Goal: Task Accomplishment & Management: Manage account settings

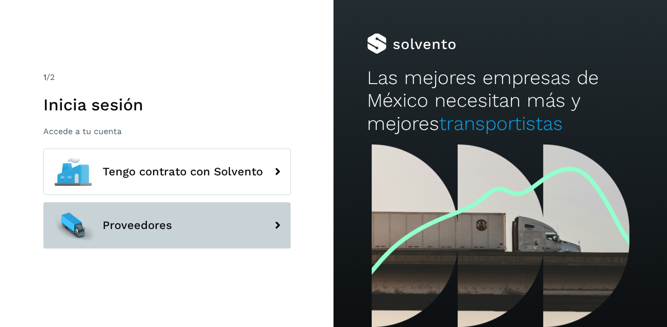
click at [155, 227] on span "Proveedores" at bounding box center [138, 225] width 70 height 12
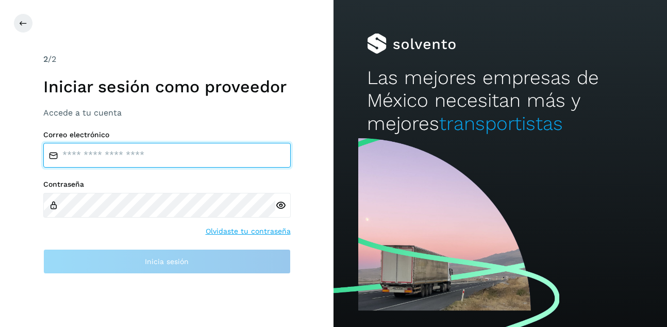
type input "**********"
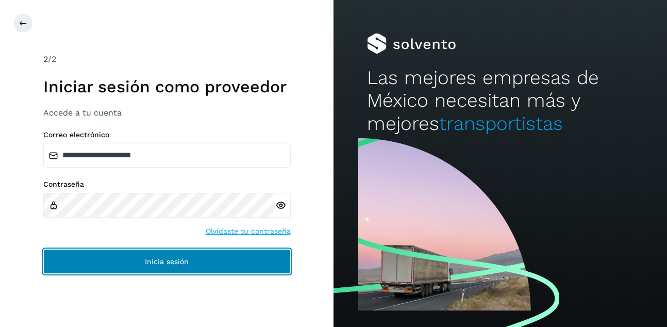
click at [168, 258] on button "Inicia sesión" at bounding box center [167, 261] width 248 height 25
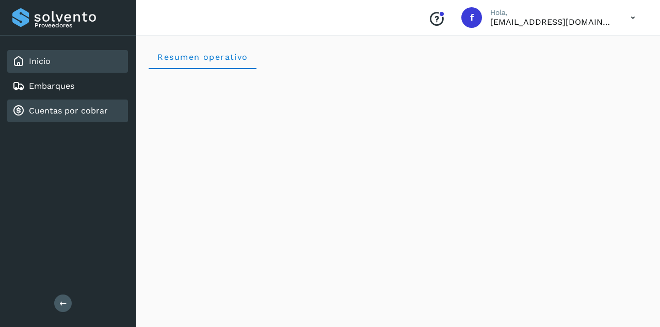
click at [86, 112] on link "Cuentas por cobrar" at bounding box center [68, 111] width 79 height 10
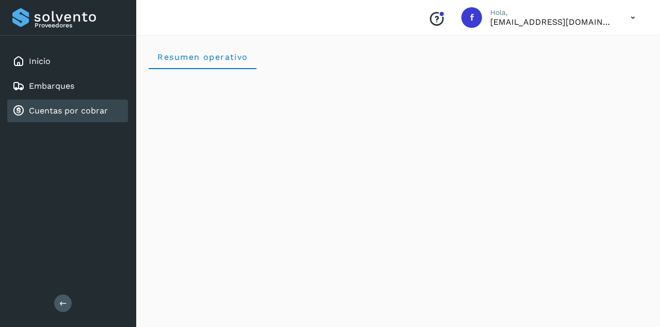
click at [63, 116] on link "Cuentas por cobrar" at bounding box center [68, 111] width 79 height 10
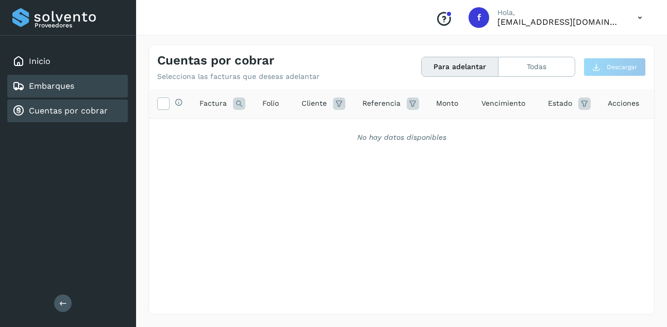
click at [34, 88] on link "Embarques" at bounding box center [51, 86] width 45 height 10
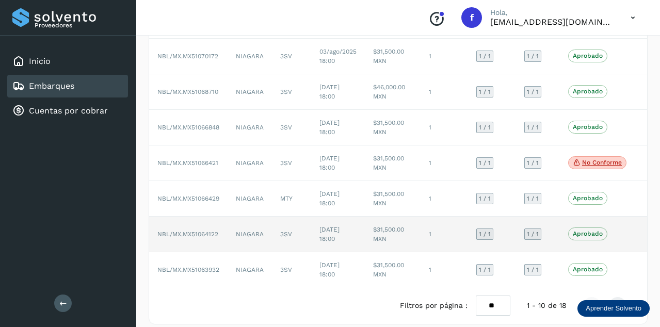
scroll to position [218, 0]
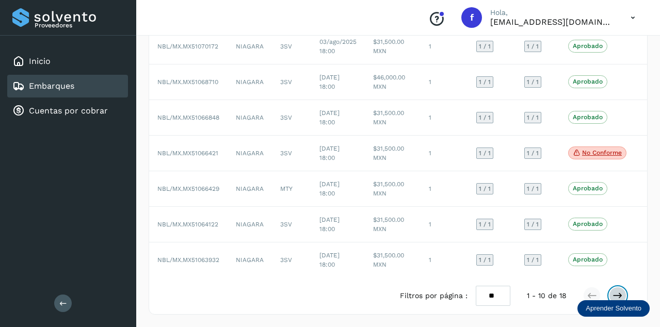
click at [617, 291] on icon at bounding box center [617, 295] width 10 height 10
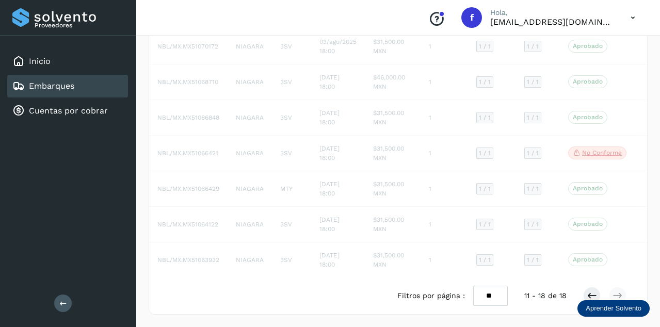
scroll to position [147, 0]
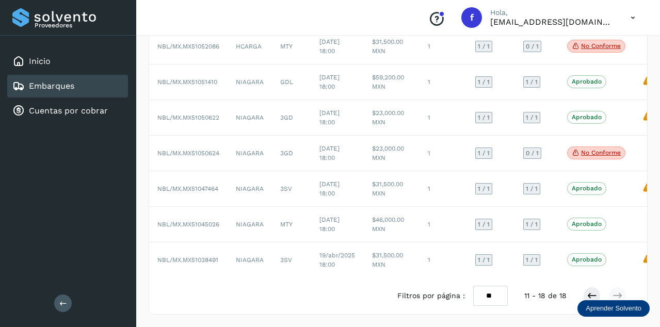
click at [480, 295] on select "** ** **" at bounding box center [490, 296] width 35 height 20
click at [586, 297] on button at bounding box center [592, 296] width 18 height 18
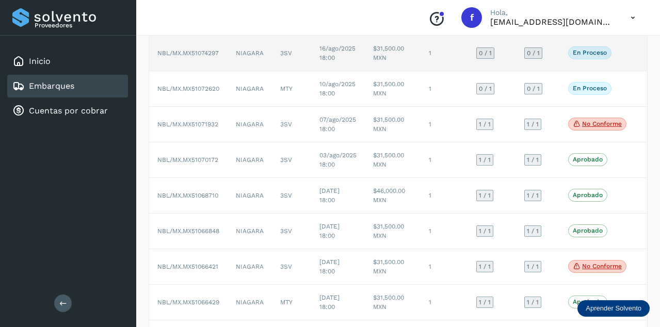
scroll to position [103, 0]
